Goal: Navigation & Orientation: Go to known website

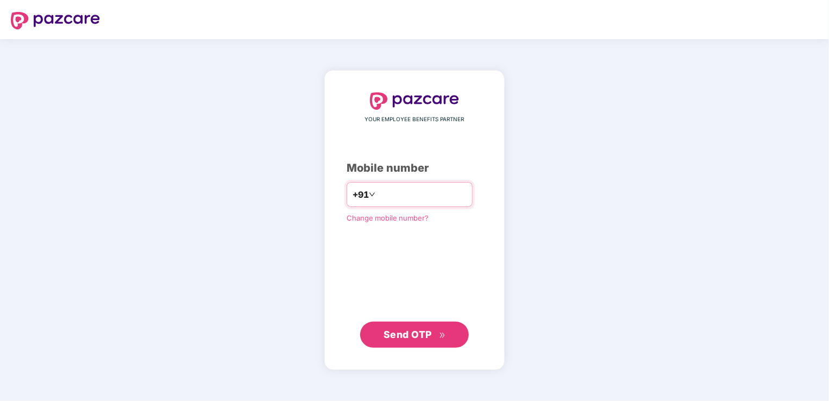
type input "**********"
click at [424, 330] on span "Send OTP" at bounding box center [407, 333] width 48 height 11
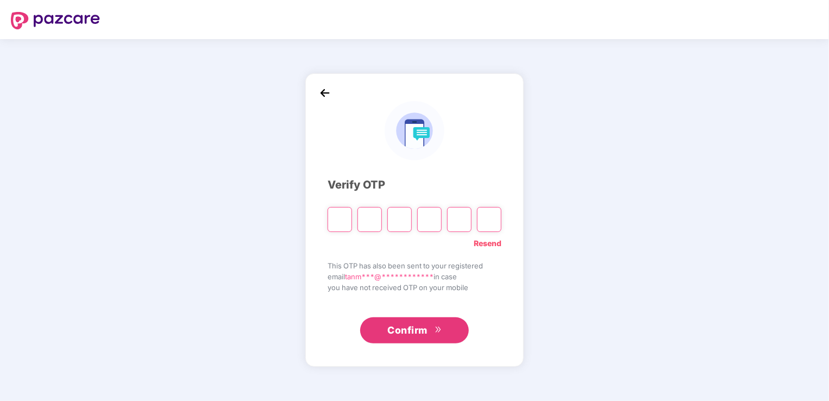
type input "*"
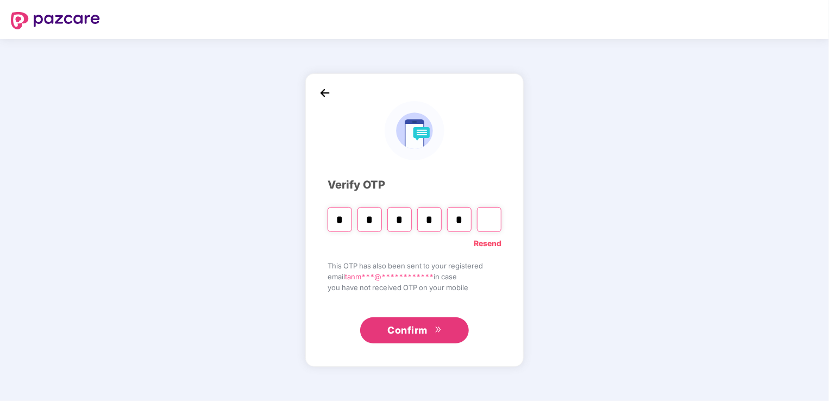
type input "*"
